Goal: Task Accomplishment & Management: Use online tool/utility

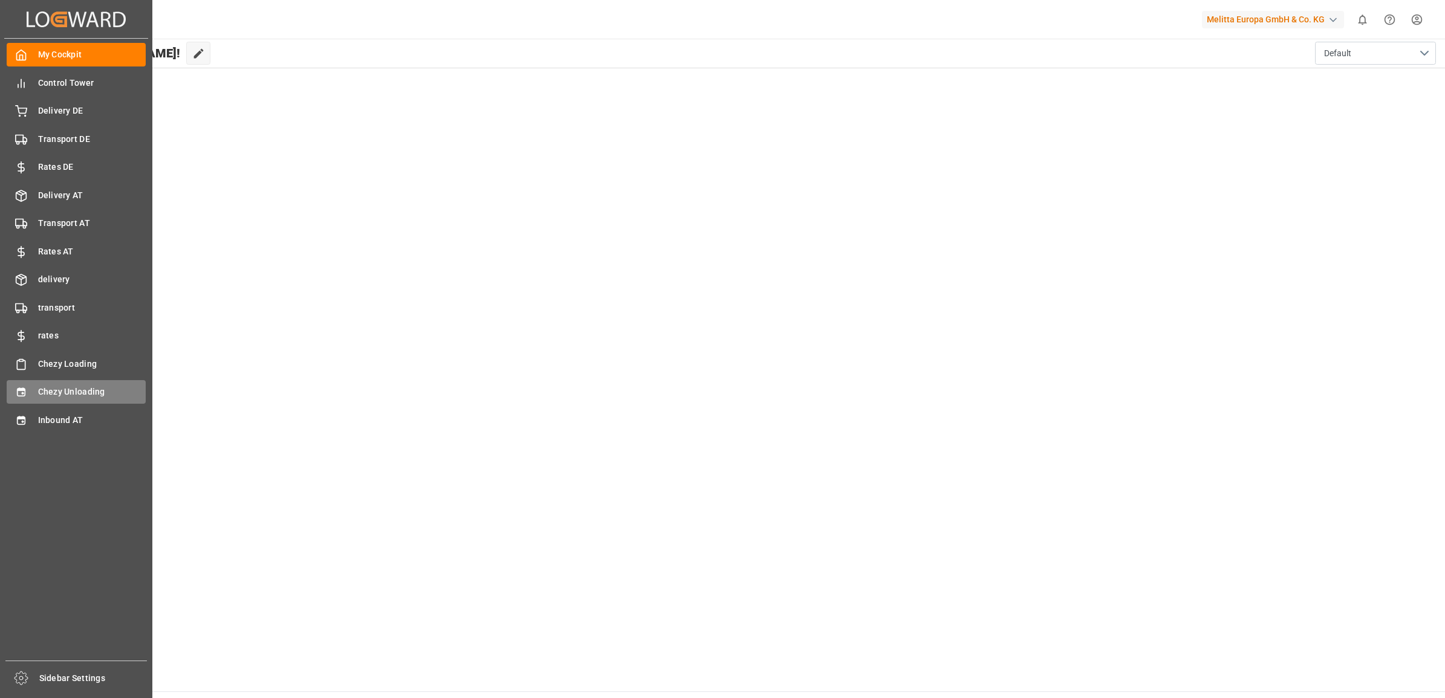
click at [23, 396] on icon at bounding box center [21, 392] width 8 height 8
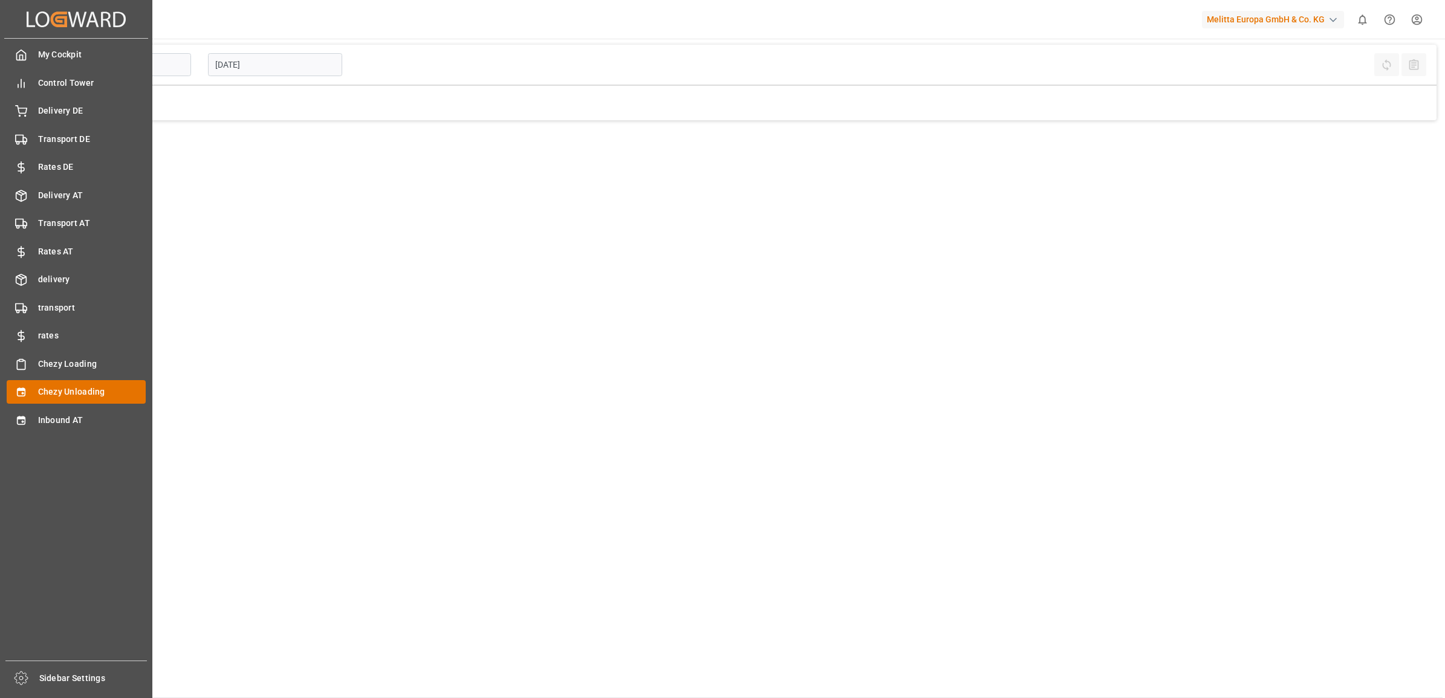
type input "Chezy Unloading"
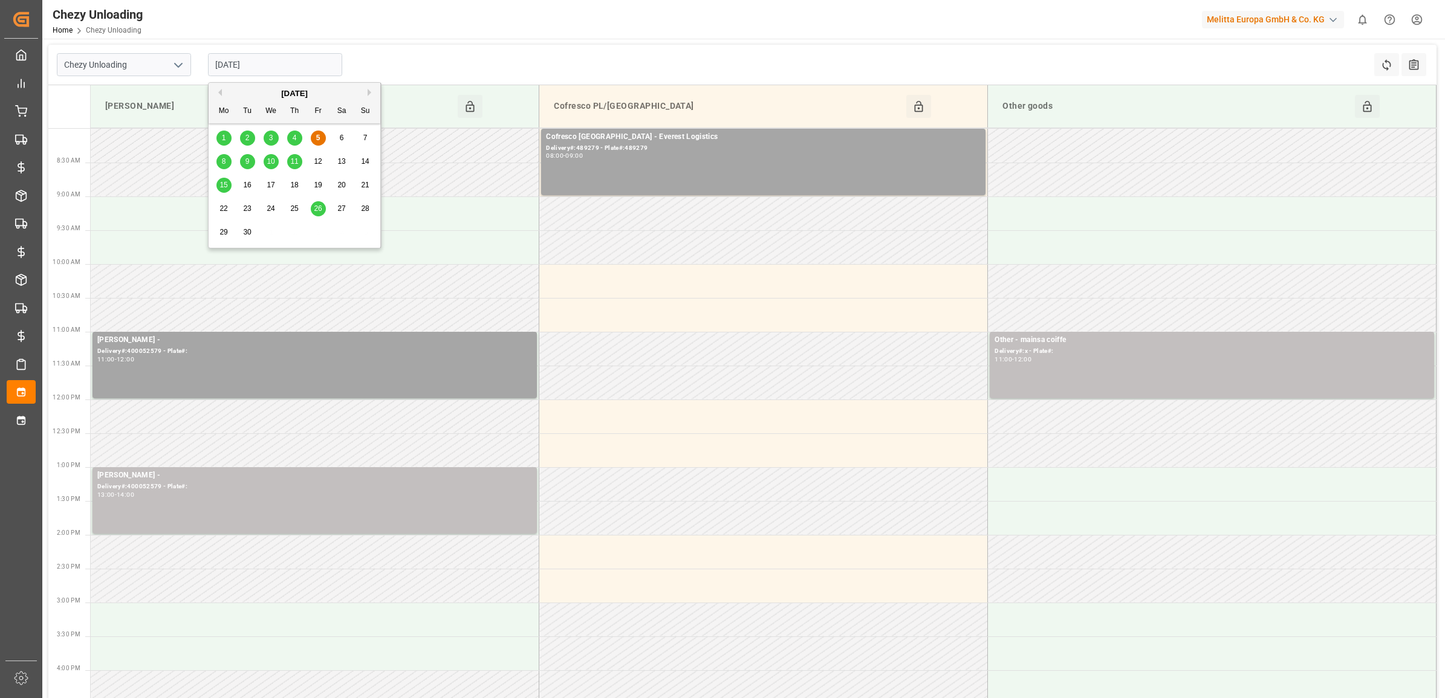
click at [269, 62] on input "[DATE]" at bounding box center [275, 64] width 134 height 23
click at [293, 139] on span "4" at bounding box center [295, 138] width 4 height 8
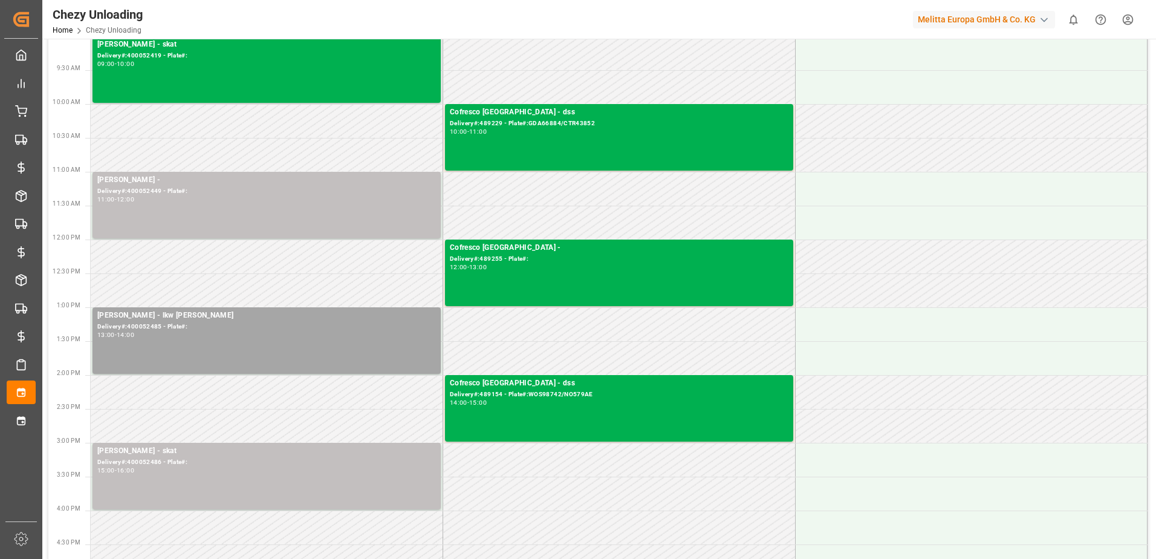
scroll to position [181, 0]
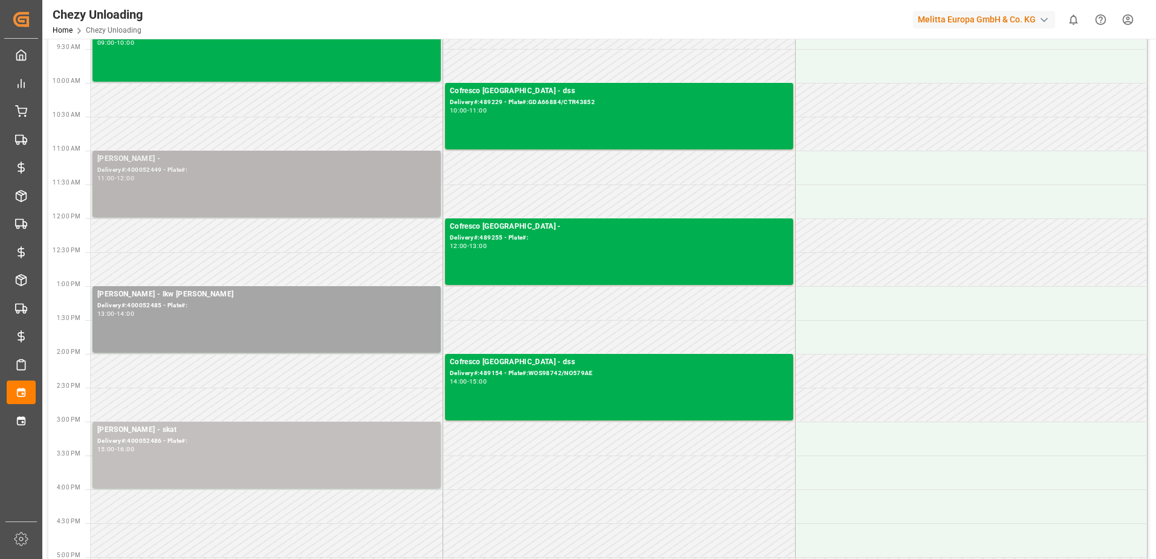
click at [177, 192] on div "[PERSON_NAME] - Delivery#:400052449 - Plate#: 11:00 - 12:00" at bounding box center [266, 184] width 339 height 62
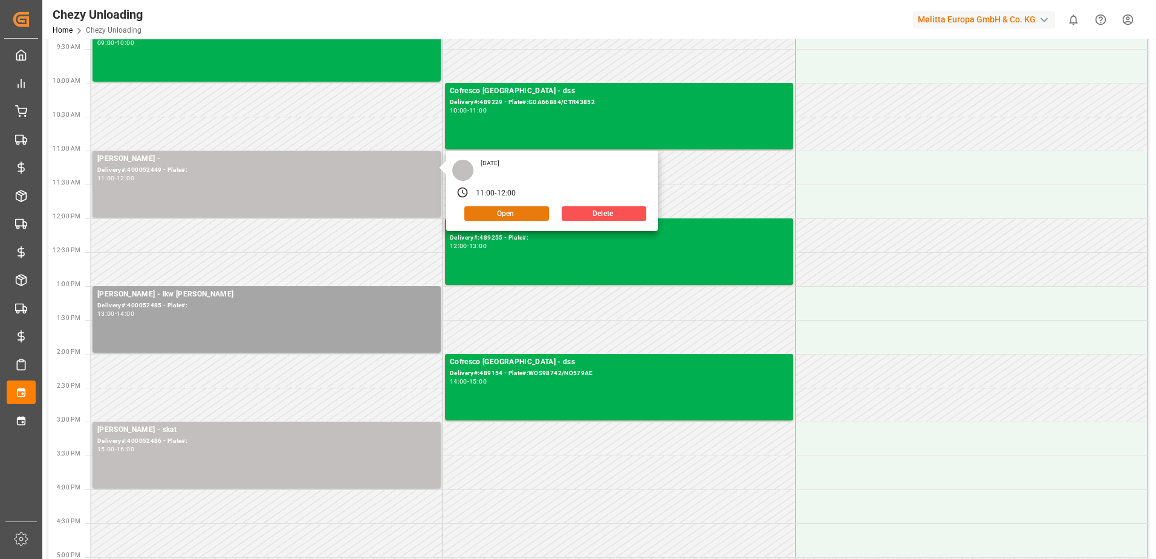
click at [505, 206] on button "Open" at bounding box center [506, 213] width 85 height 15
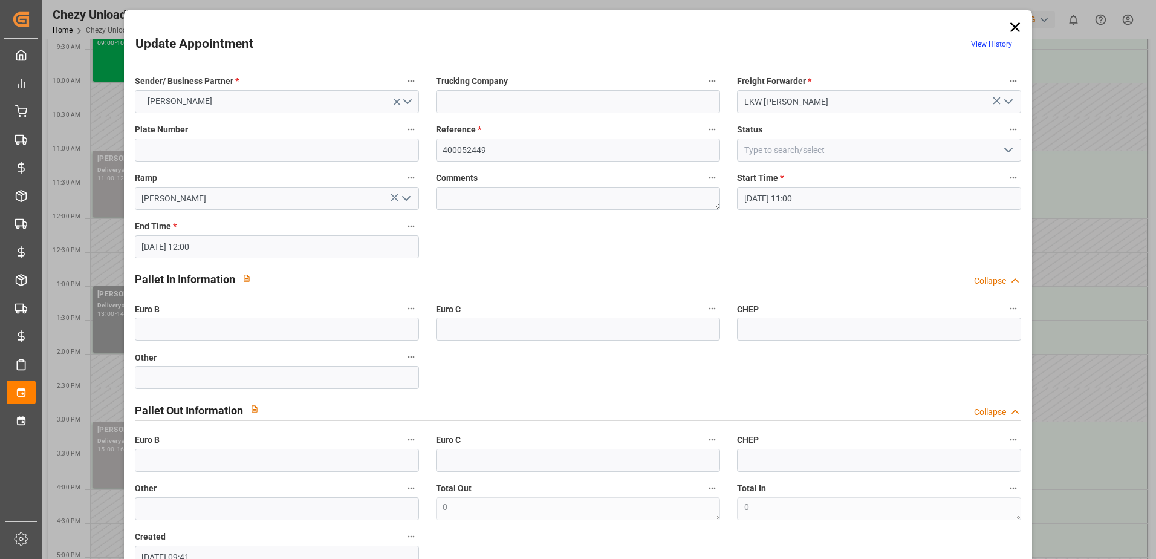
click at [1010, 24] on icon at bounding box center [1015, 27] width 10 height 10
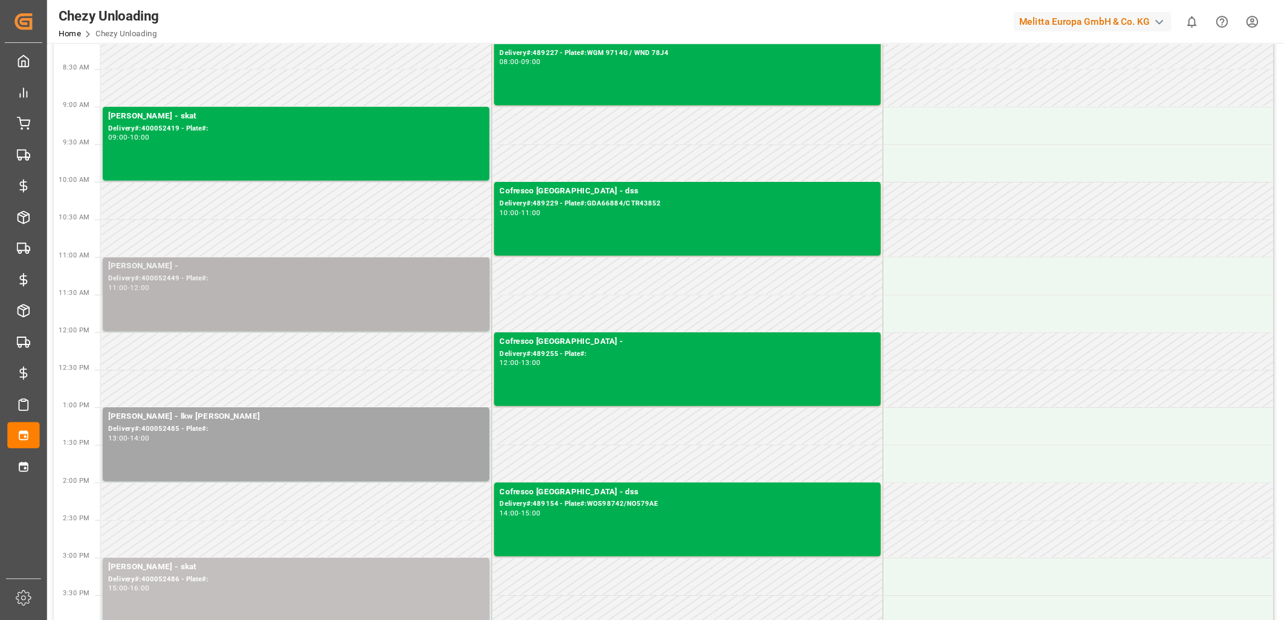
scroll to position [0, 0]
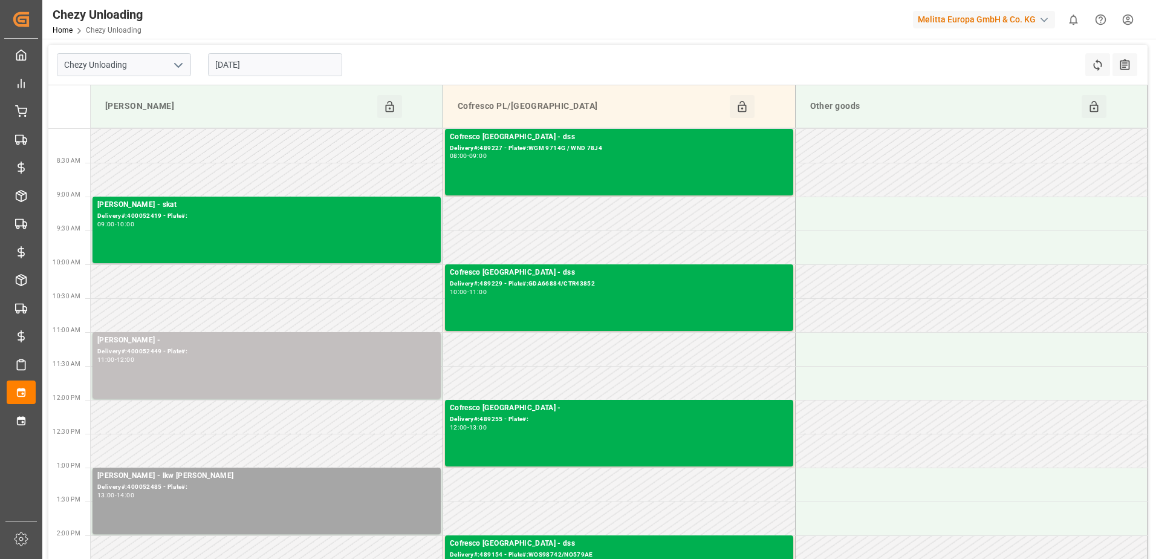
click at [249, 60] on input "[DATE]" at bounding box center [275, 64] width 134 height 23
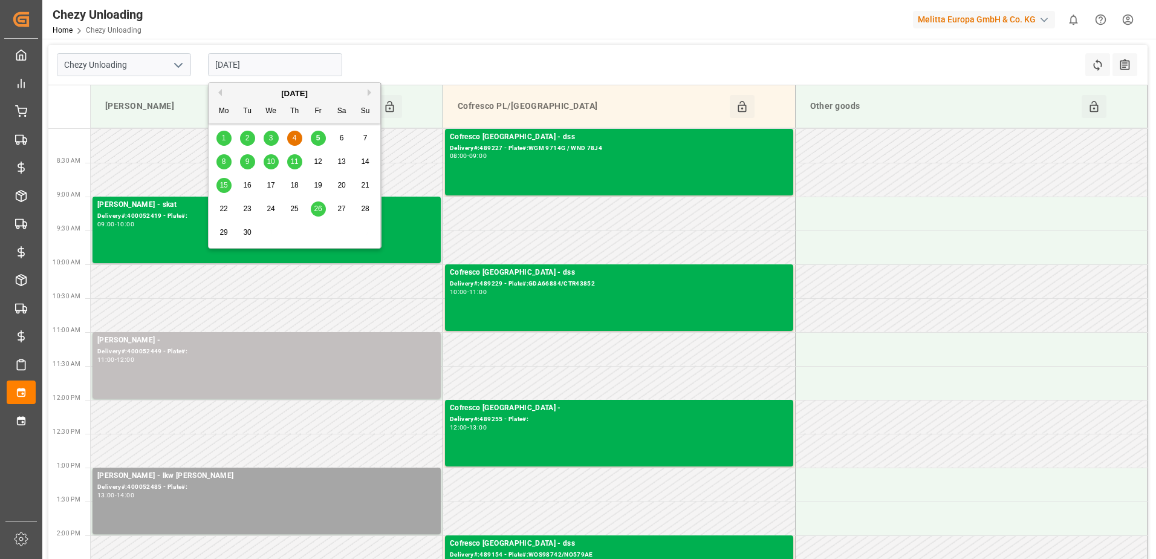
click at [321, 136] on div "5" at bounding box center [318, 138] width 15 height 15
type input "[DATE]"
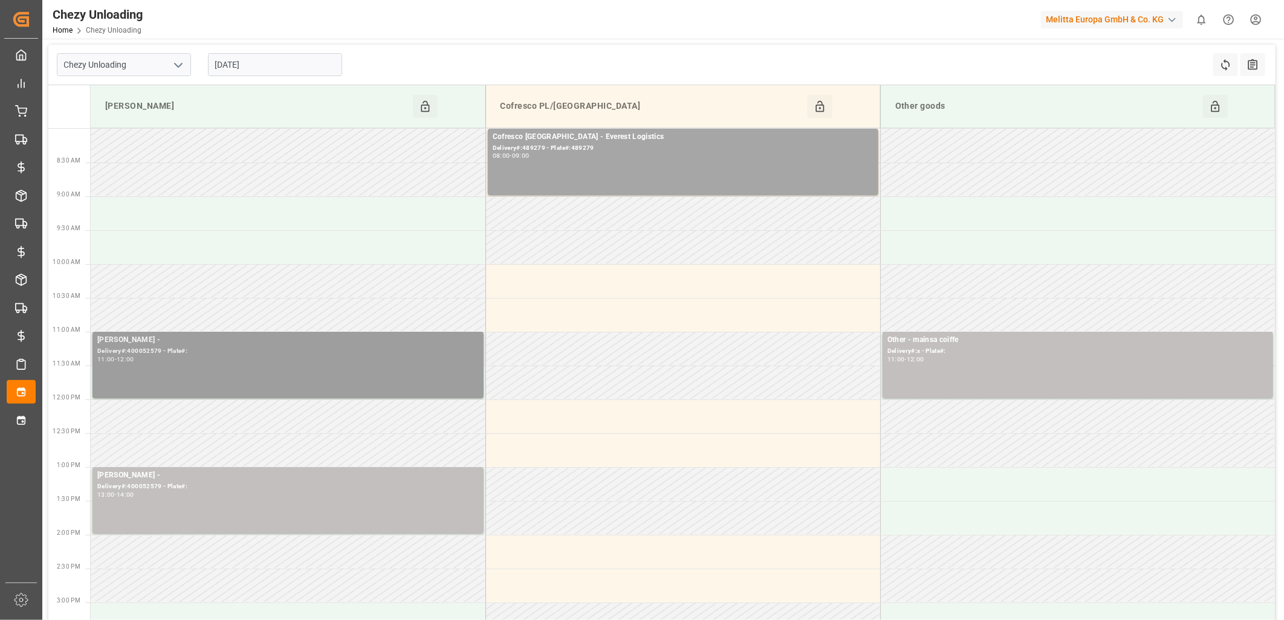
click at [187, 382] on div "[PERSON_NAME] - Delivery#:400052579 - Plate#: 11:00 - 12:00" at bounding box center [287, 365] width 381 height 62
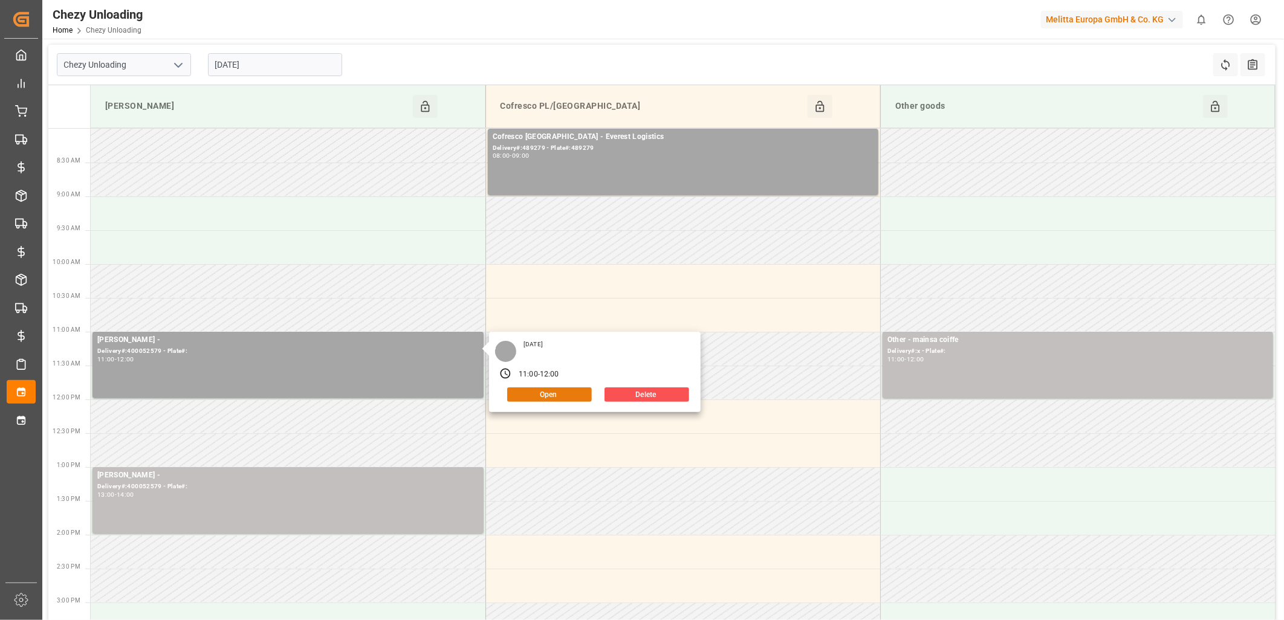
click at [531, 395] on button "Open" at bounding box center [549, 394] width 85 height 15
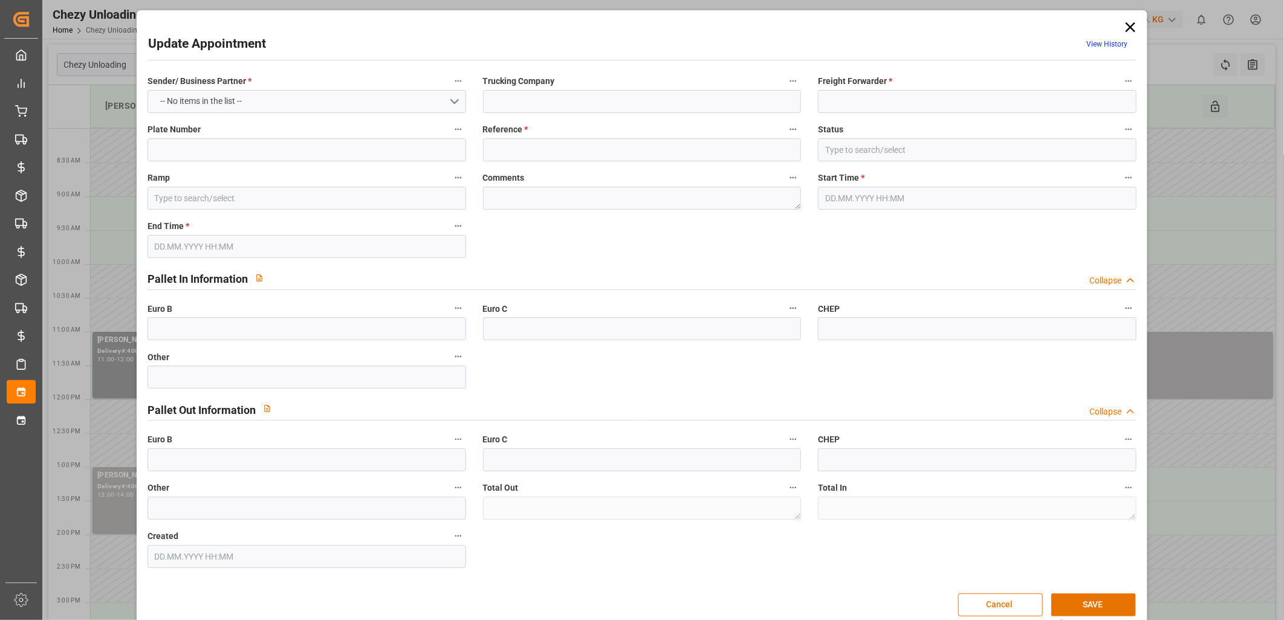
type input "LKW [PERSON_NAME]"
type input "400052579"
type input "Slot Booked"
type input "[PERSON_NAME]"
type textarea "0"
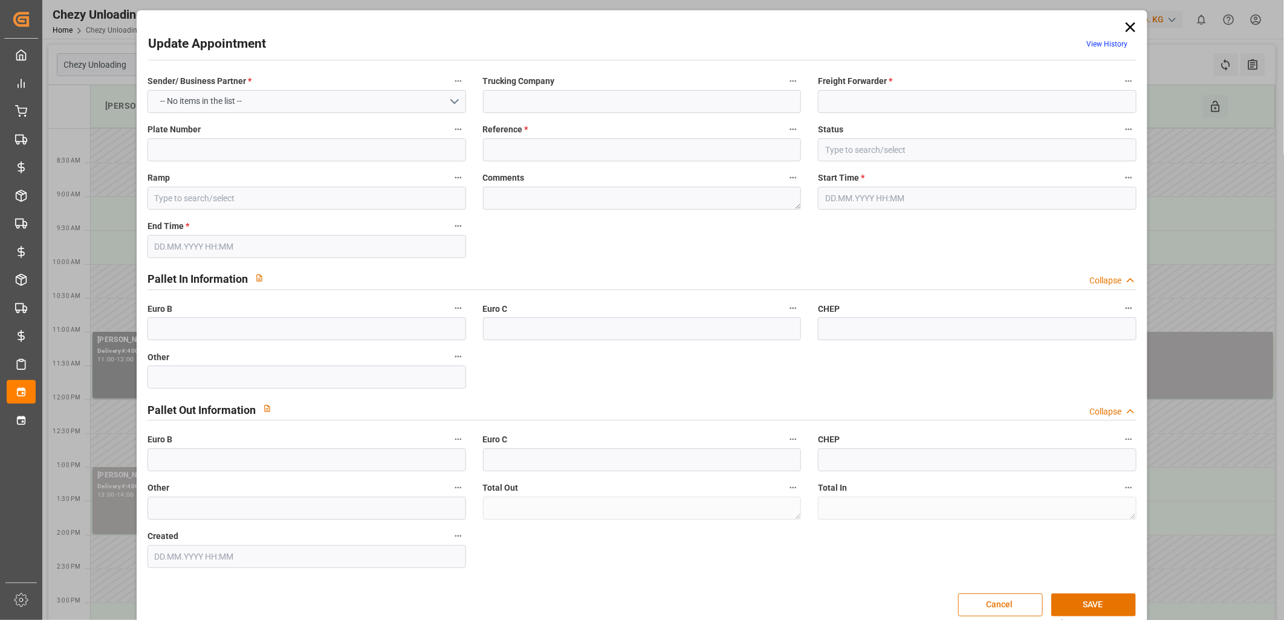
type textarea "0"
type input "[DATE] 11:00"
type input "[DATE] 12:00"
type input "[DATE] 07:10"
click at [1129, 26] on icon at bounding box center [1130, 27] width 17 height 17
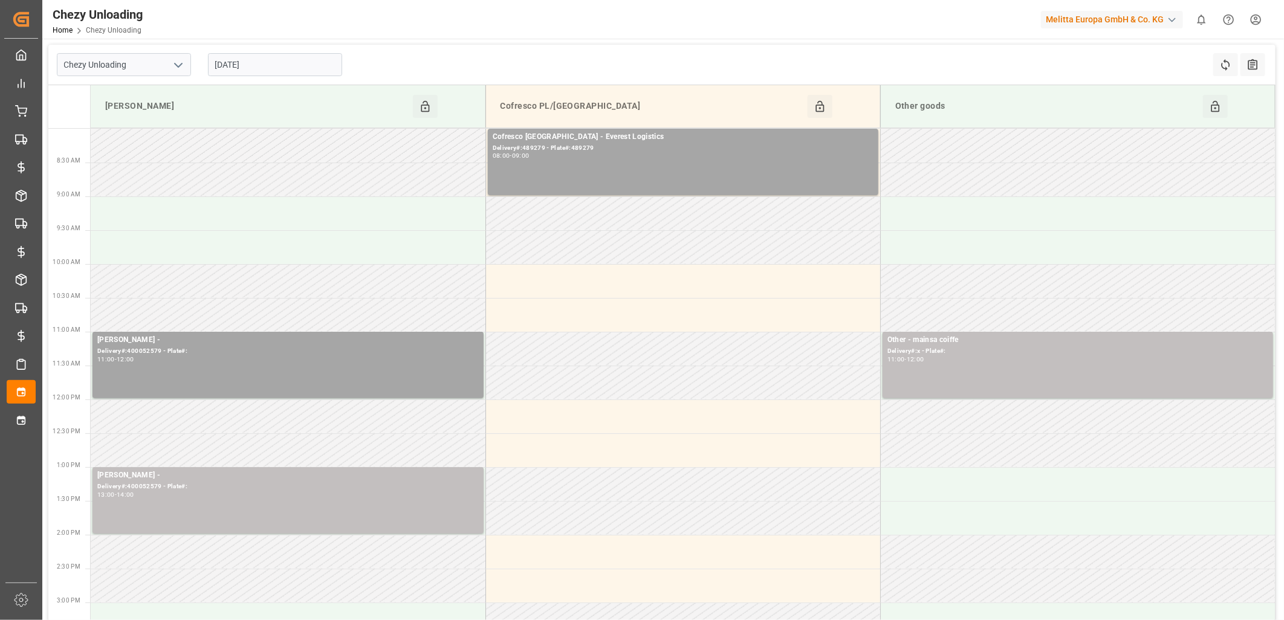
click at [221, 54] on input "[DATE]" at bounding box center [275, 64] width 134 height 23
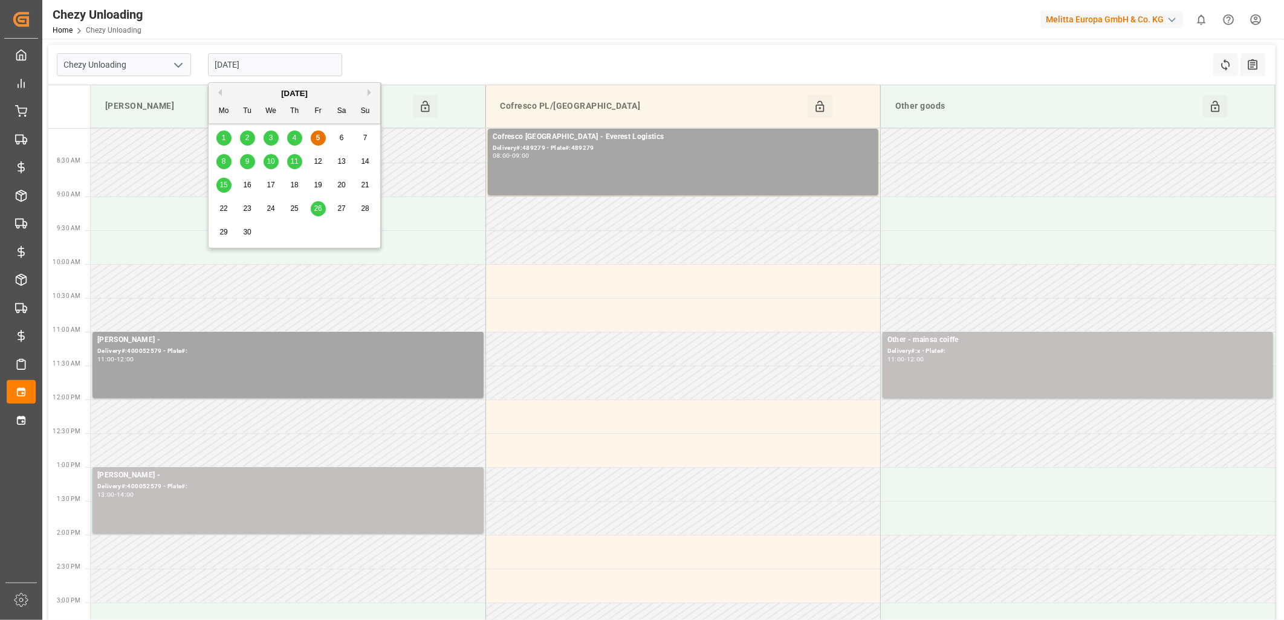
click at [297, 134] on div "4" at bounding box center [294, 138] width 15 height 15
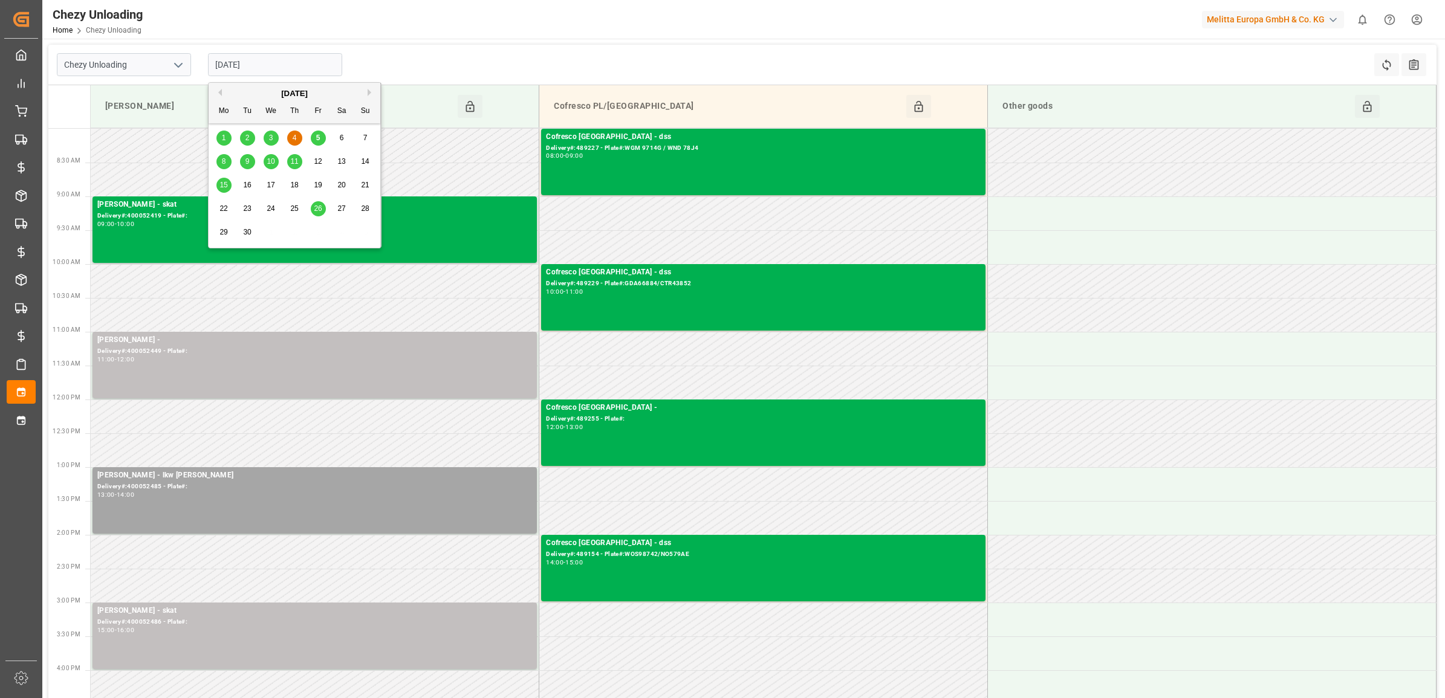
click at [260, 68] on input "[DATE]" at bounding box center [275, 64] width 134 height 23
click at [267, 143] on div "3" at bounding box center [271, 138] width 15 height 15
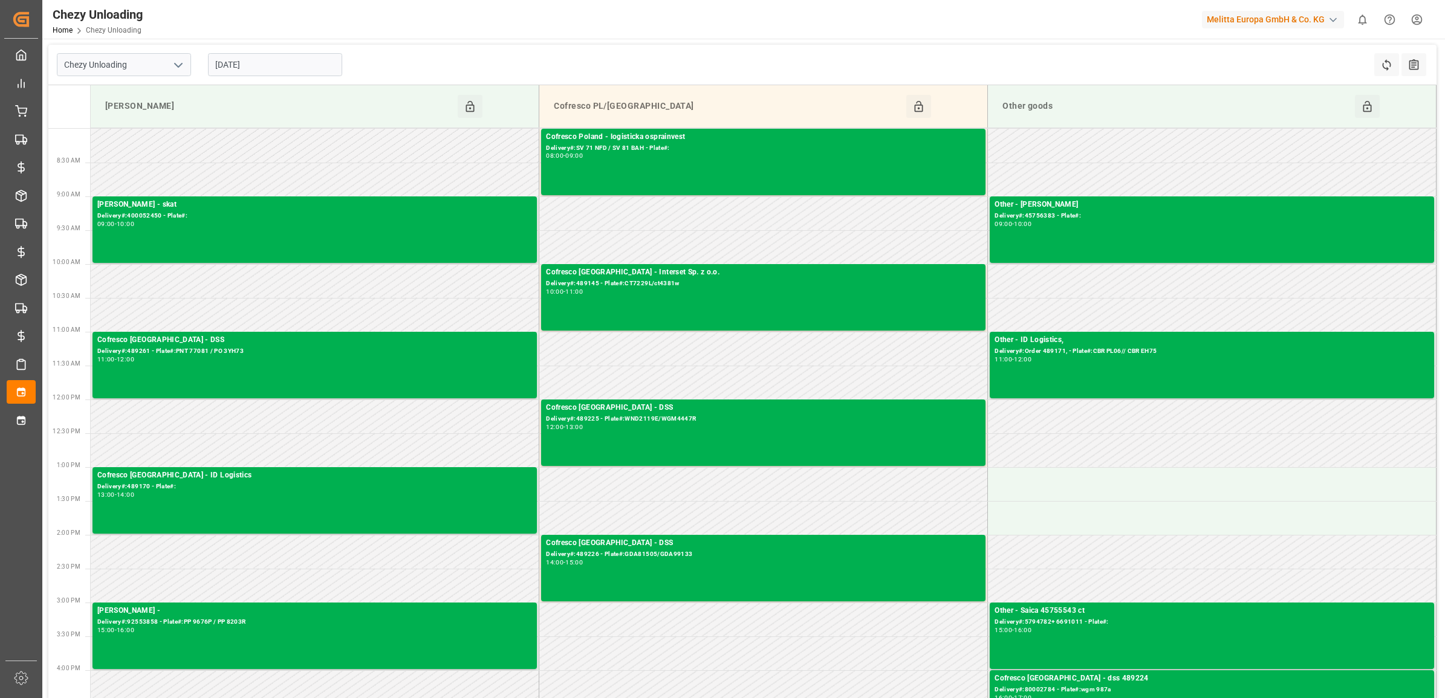
click at [297, 58] on input "[DATE]" at bounding box center [275, 64] width 134 height 23
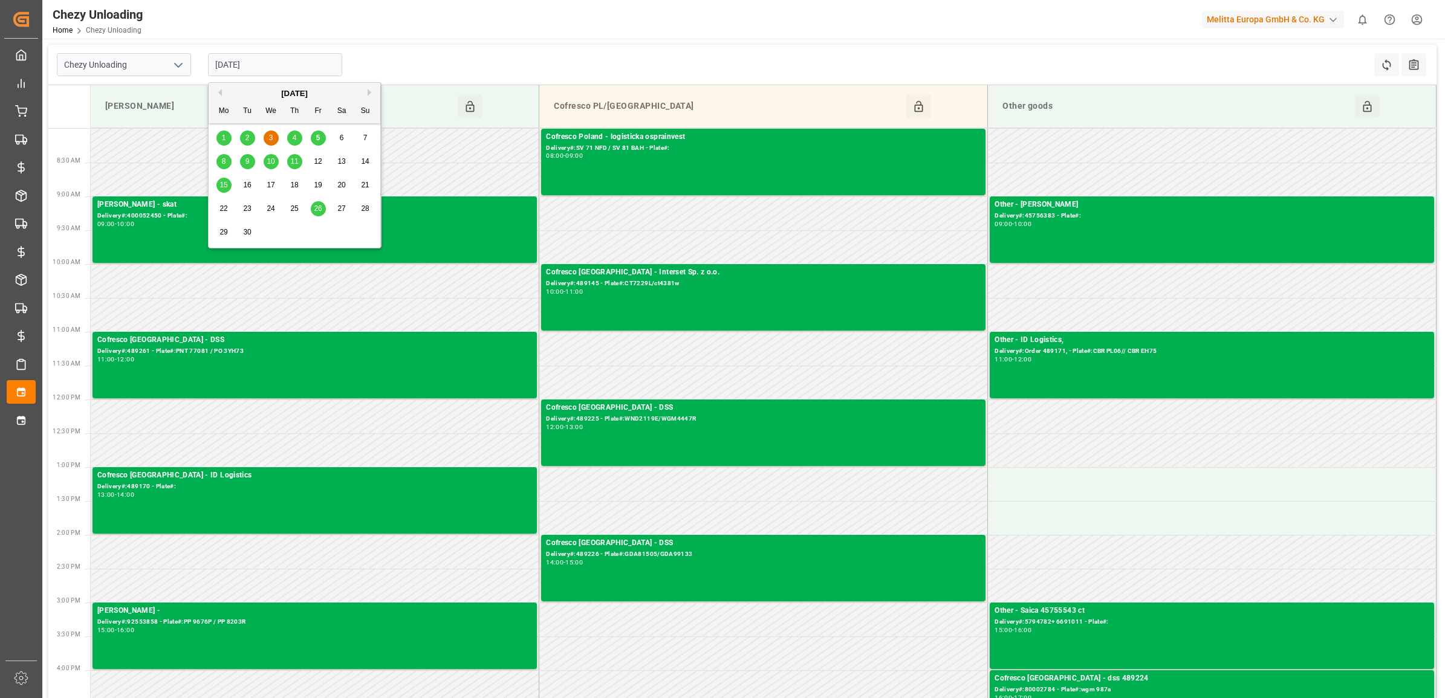
click at [264, 158] on div "10" at bounding box center [271, 162] width 15 height 15
type input "[DATE]"
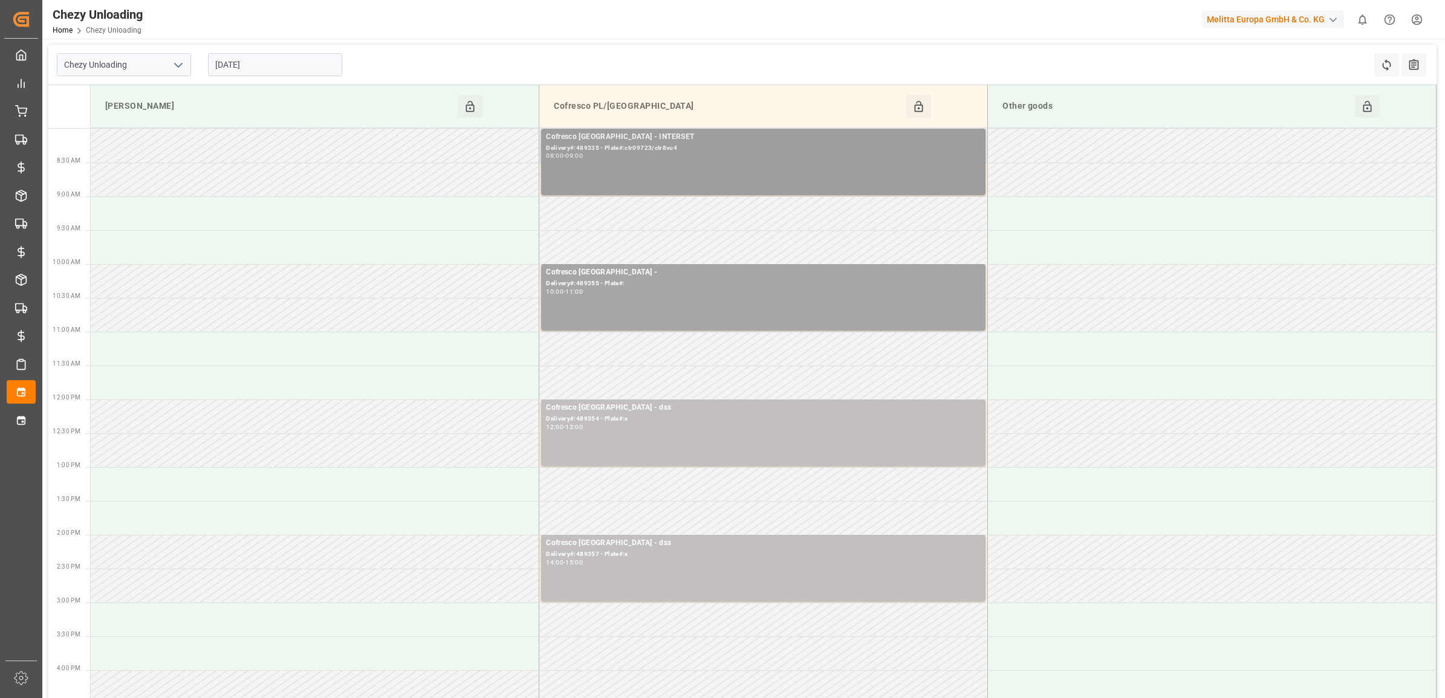
click at [646, 169] on div "Cofresco [GEOGRAPHIC_DATA] - INTERSET Delivery#:489335 - Plate#:ctr09723/ctr8vu…" at bounding box center [763, 162] width 435 height 62
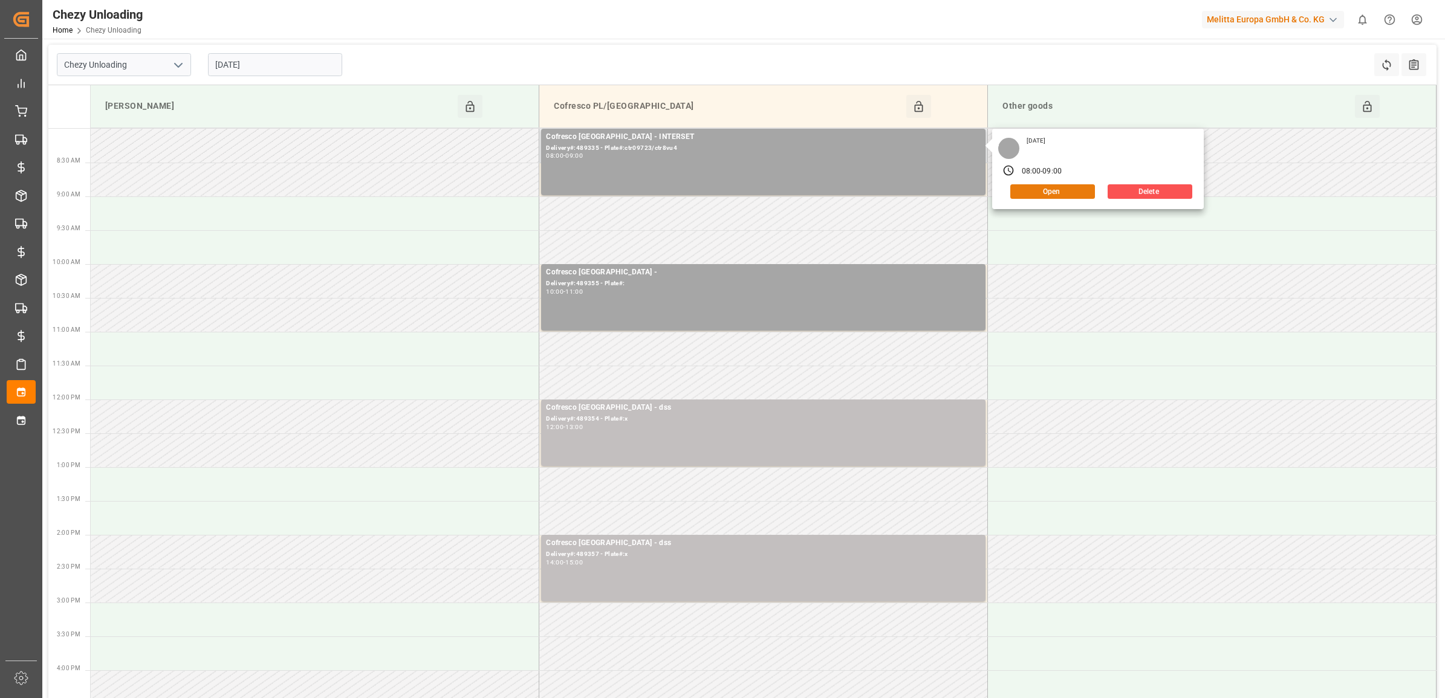
click at [1058, 192] on button "Open" at bounding box center [1052, 191] width 85 height 15
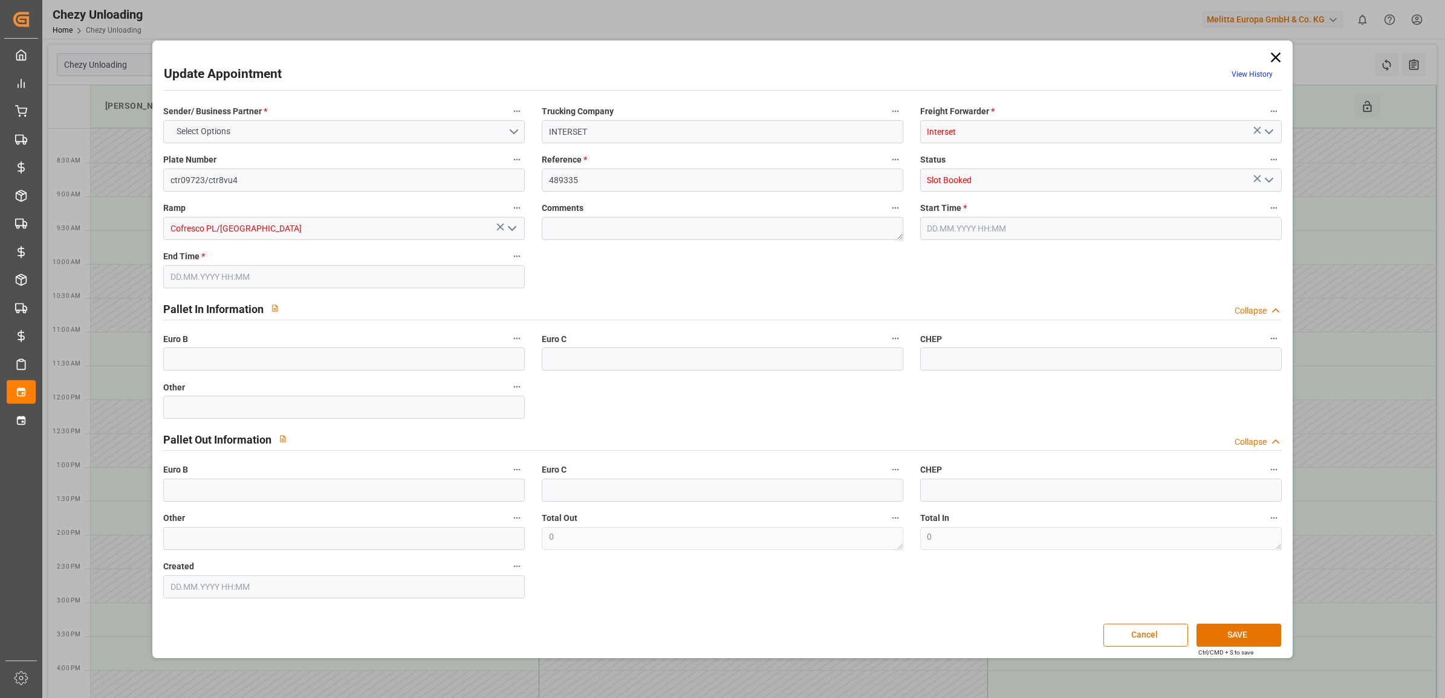
type input "[DATE] 08:00"
type input "[DATE] 09:00"
type input "[DATE] 12:03"
